Goal: Information Seeking & Learning: Find specific fact

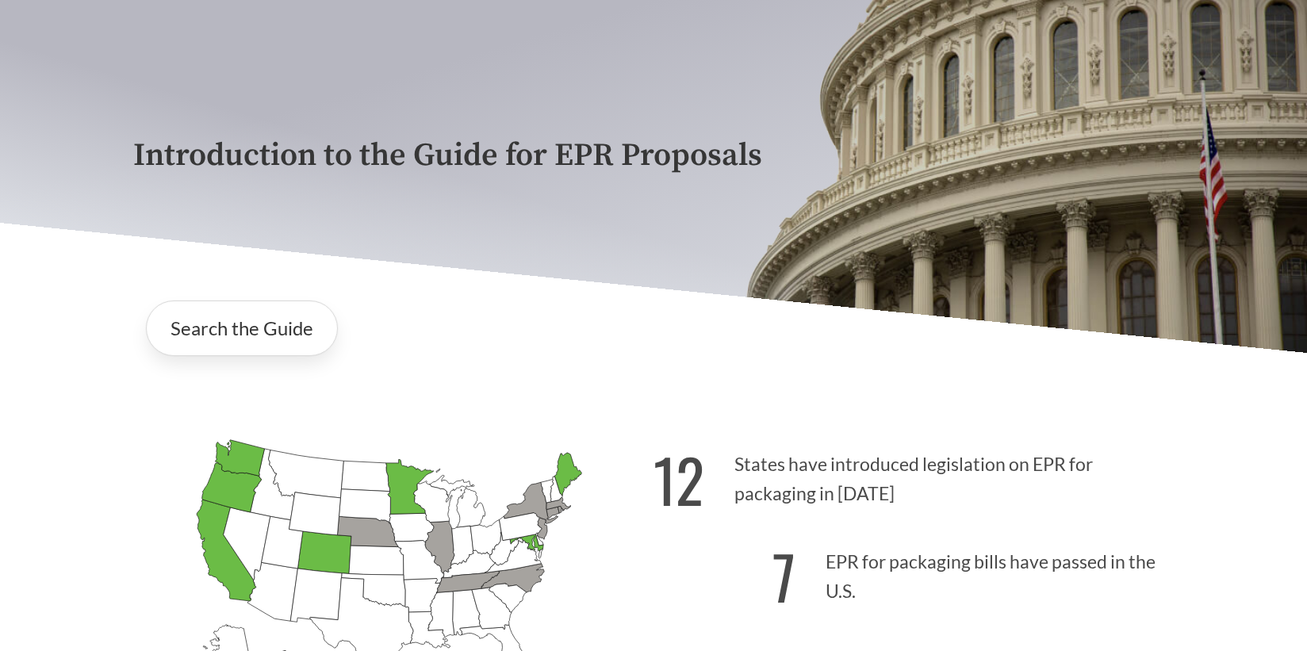
scroll to position [386, 0]
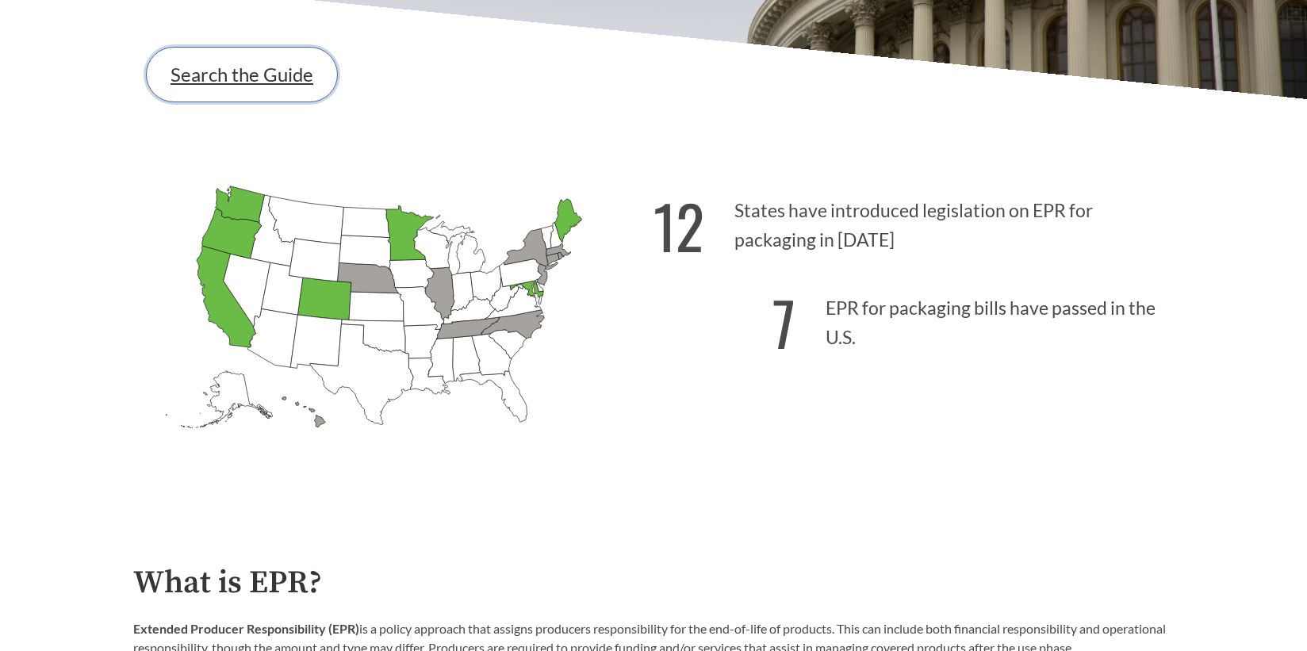
click at [267, 90] on link "Search the Guide" at bounding box center [242, 75] width 192 height 56
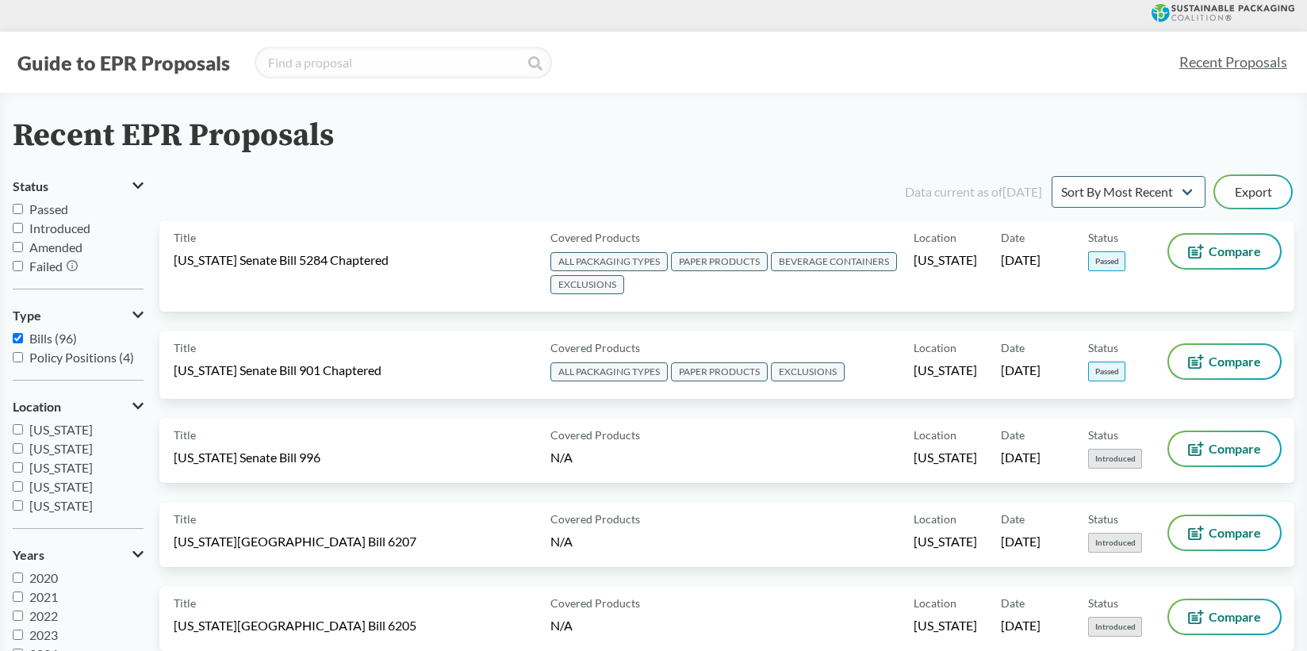
click at [140, 401] on icon at bounding box center [137, 406] width 11 height 13
click at [140, 401] on icon at bounding box center [140, 406] width 8 height 13
click at [323, 63] on input "search" at bounding box center [404, 63] width 298 height 32
type input "[US_STATE]"
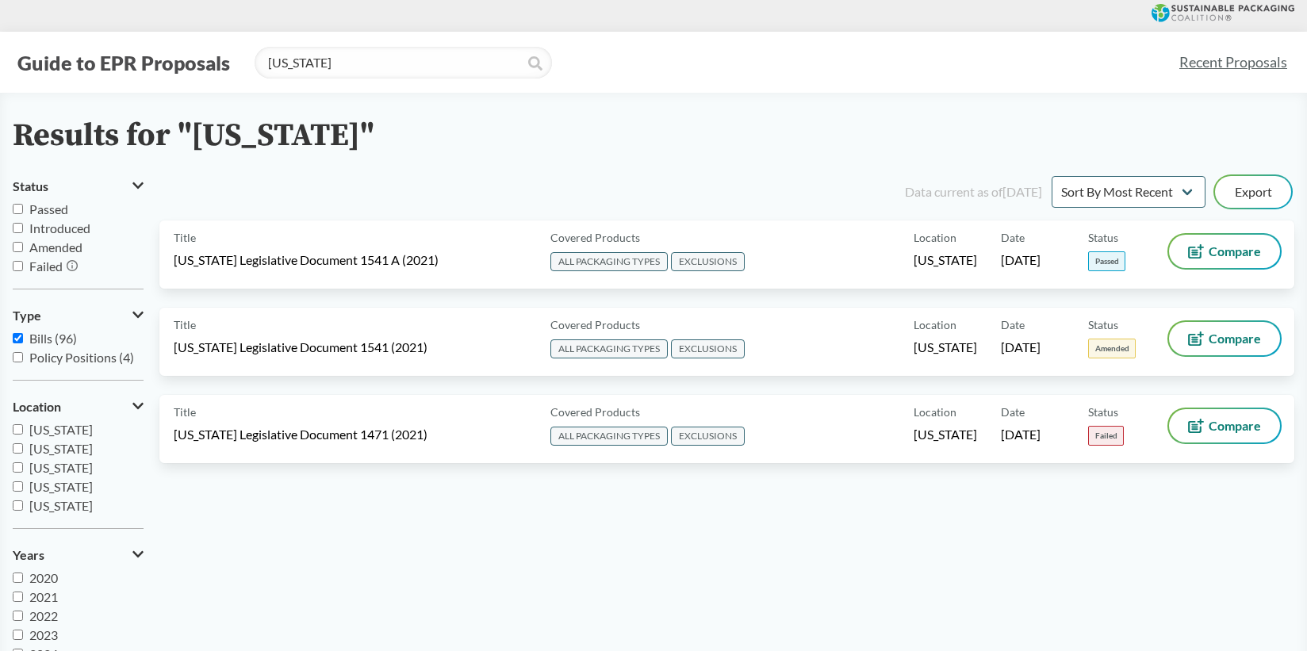
click at [15, 356] on input "Policy Positions (4)" at bounding box center [18, 357] width 10 height 10
checkbox input "true"
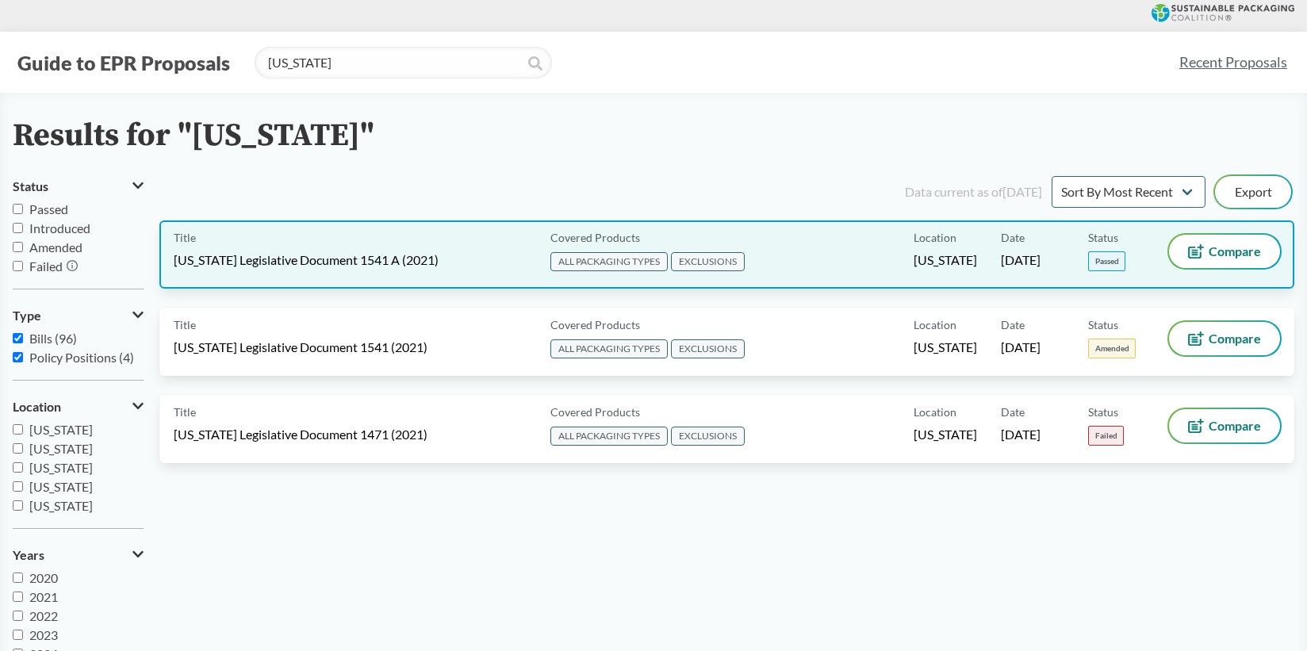
click at [314, 252] on span "[US_STATE] Legislative Document 1541 A (2021)" at bounding box center [306, 259] width 265 height 17
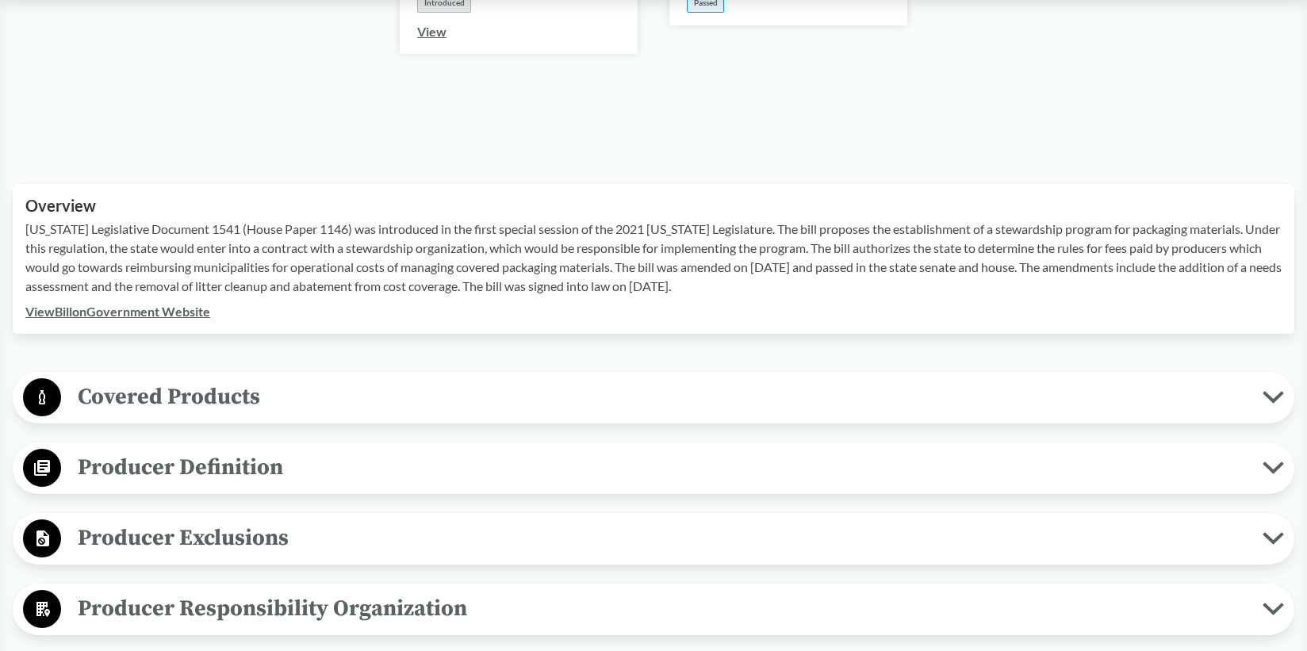
scroll to position [453, 0]
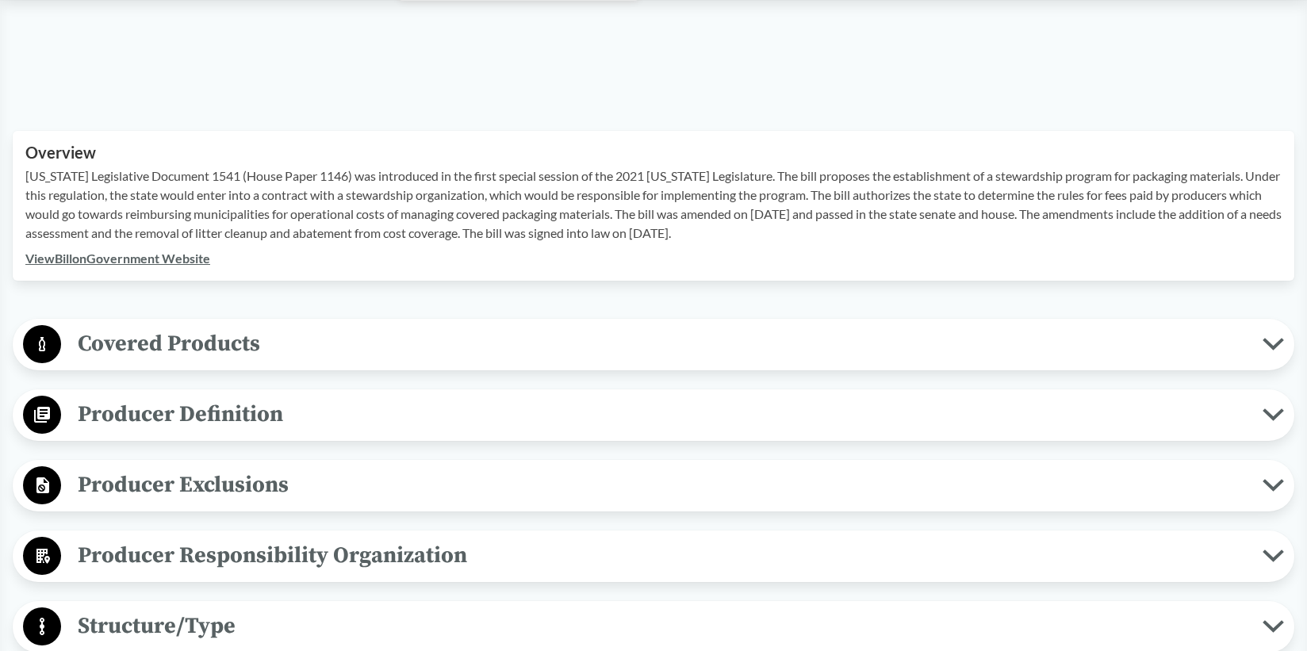
click at [321, 397] on span "Producer Definition" at bounding box center [662, 415] width 1202 height 36
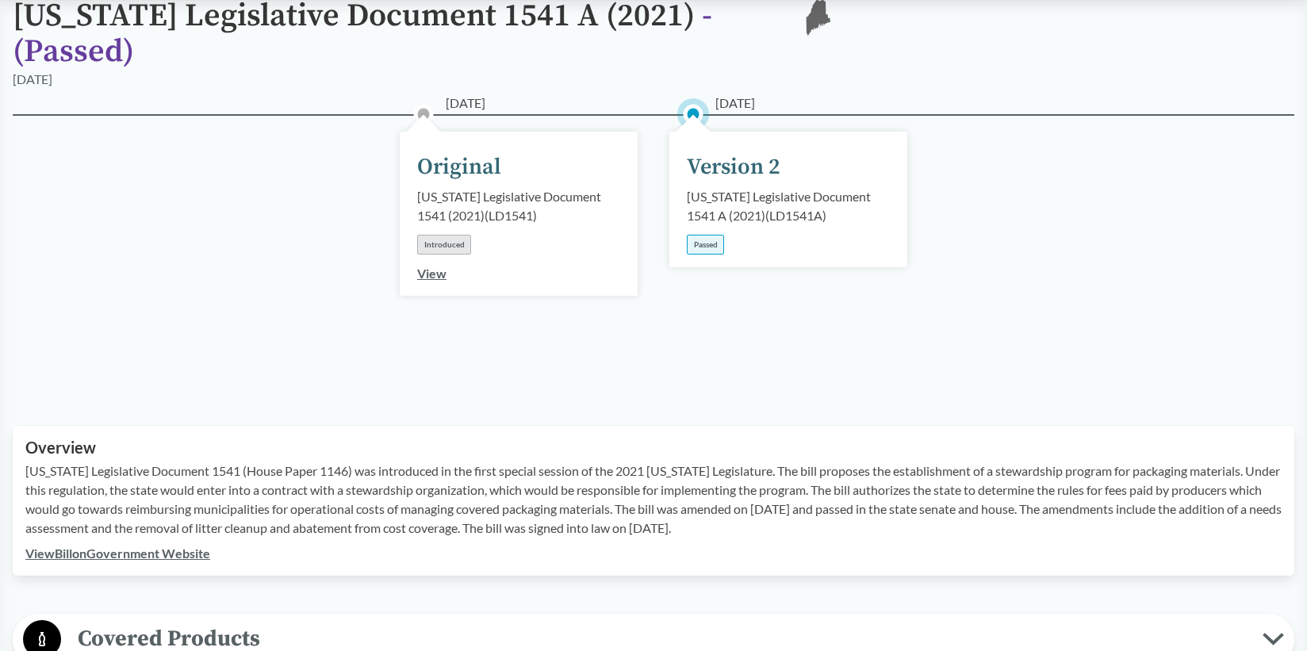
scroll to position [0, 0]
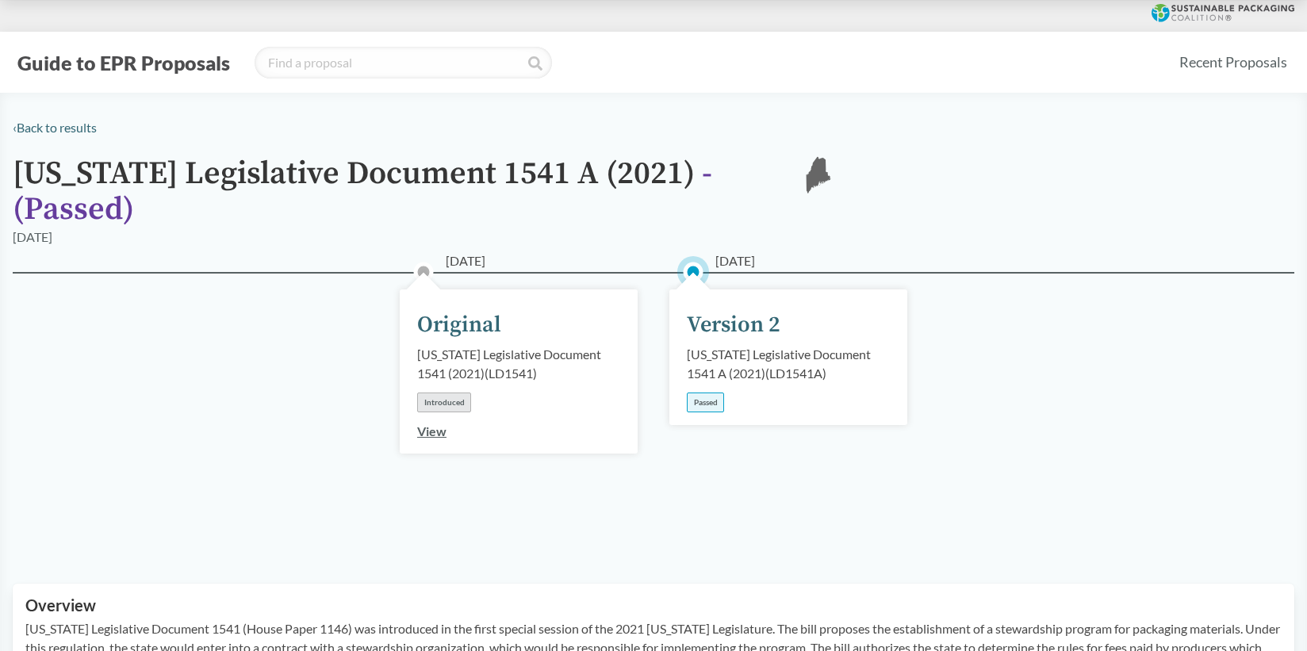
click at [174, 70] on button "Guide to EPR Proposals" at bounding box center [124, 62] width 222 height 25
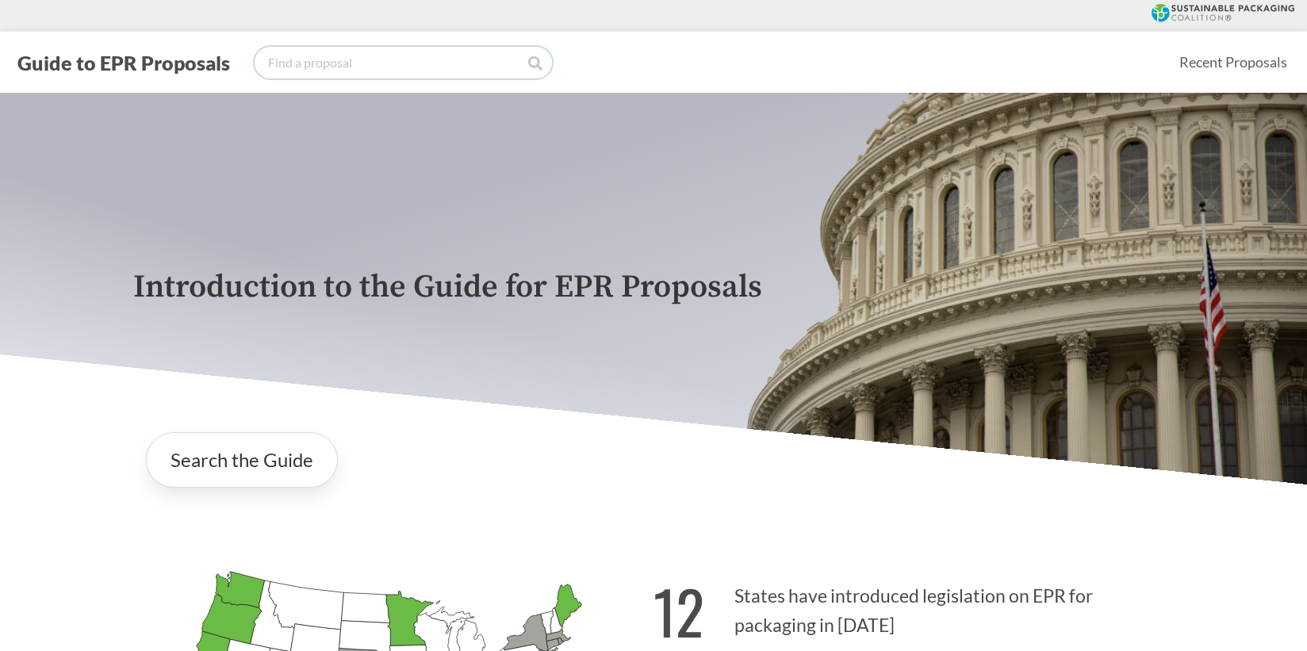
click at [385, 67] on input "search" at bounding box center [404, 63] width 298 height 32
type input "1423"
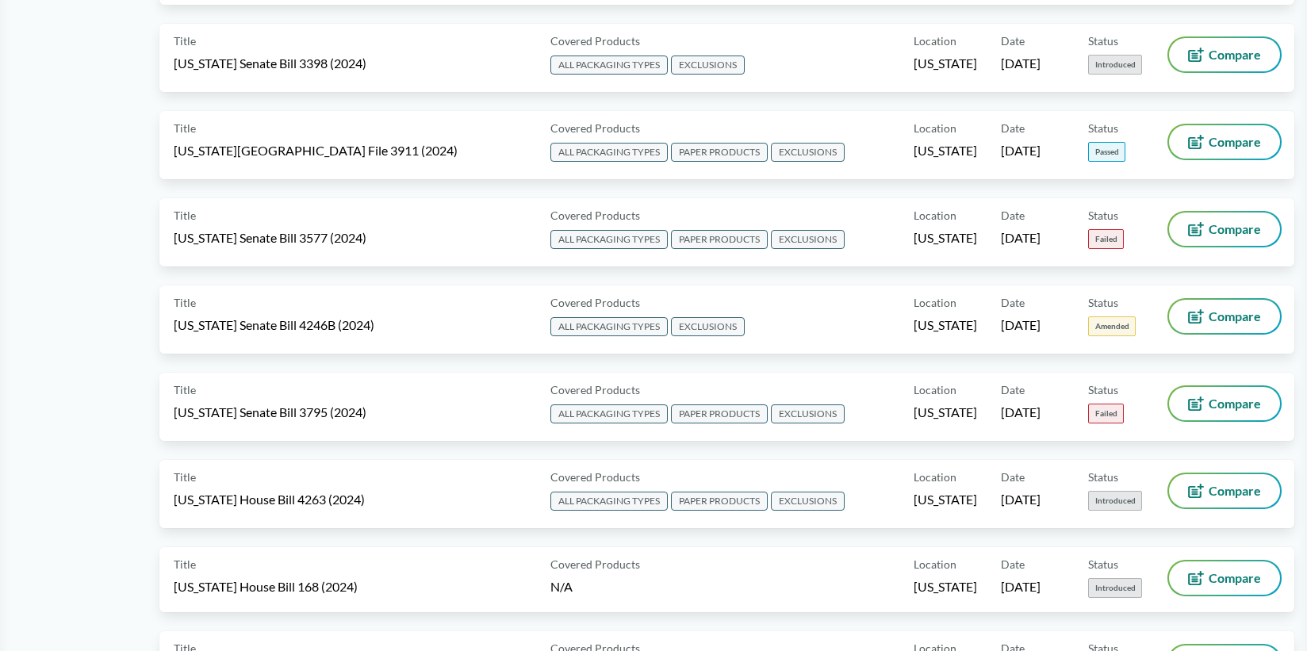
scroll to position [2448, 0]
